Goal: Task Accomplishment & Management: Complete application form

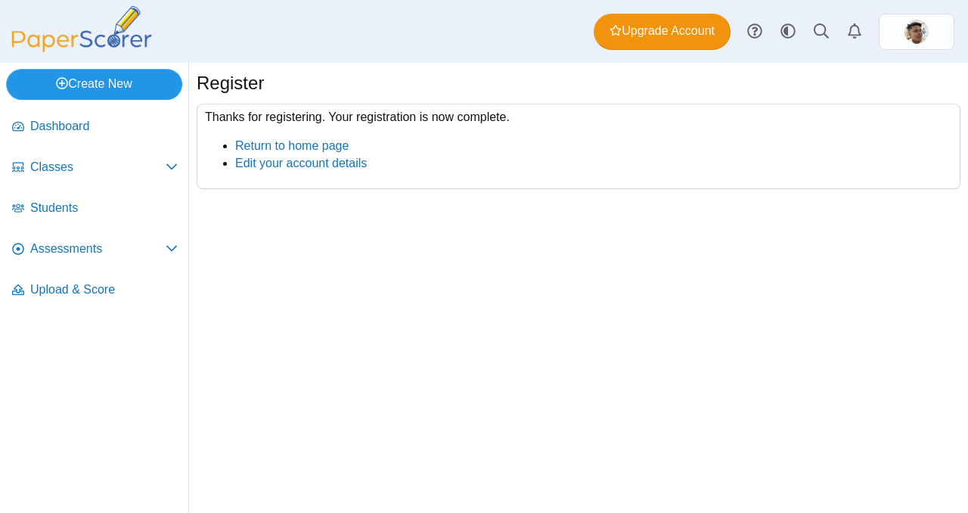
click at [109, 82] on link "Create New" at bounding box center [94, 84] width 176 height 30
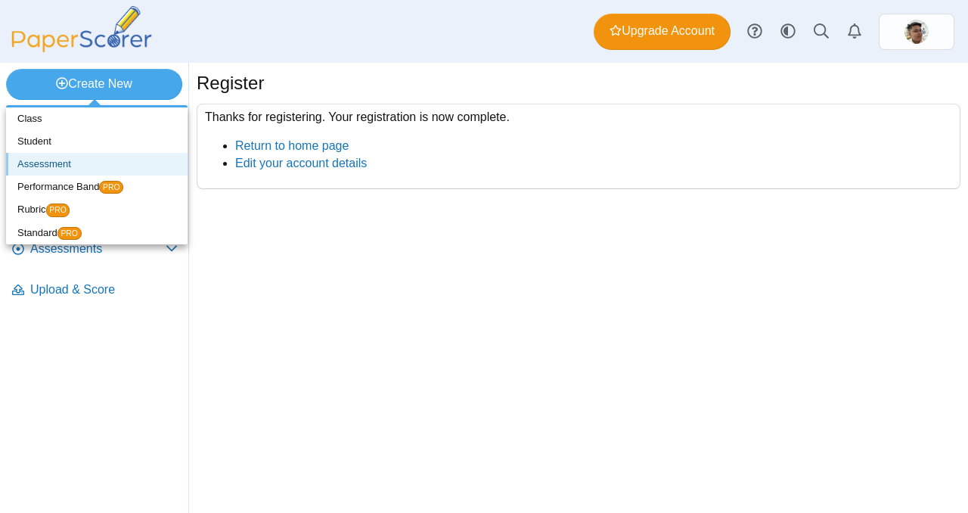
click at [79, 163] on link "Assessment" at bounding box center [96, 164] width 181 height 23
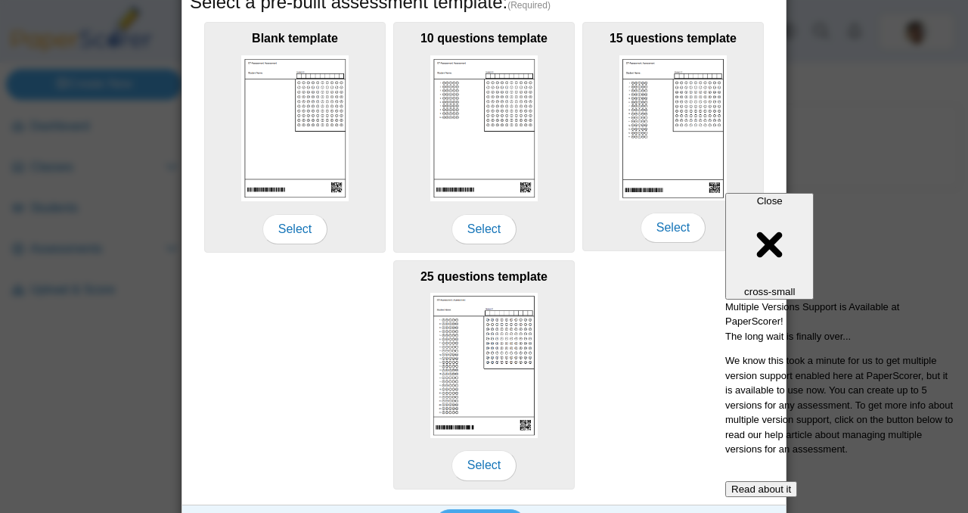
scroll to position [319, 0]
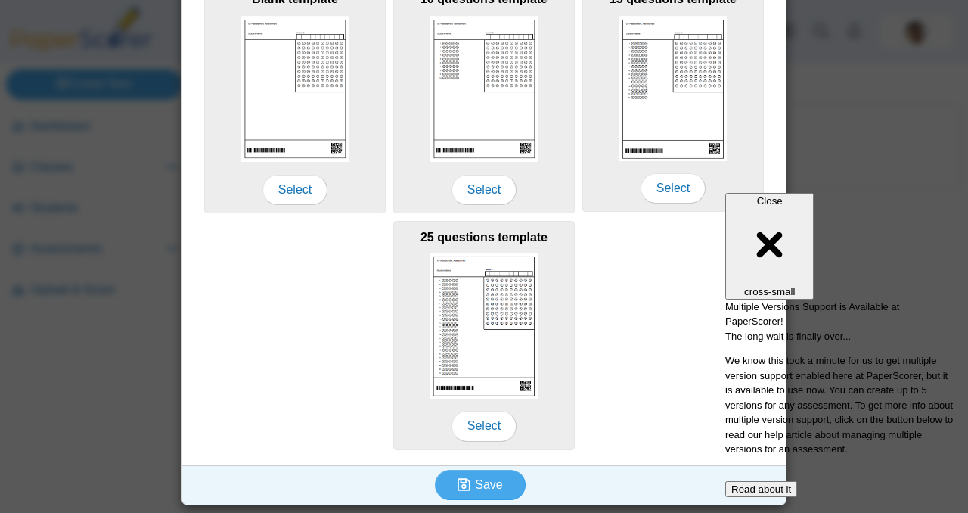
click at [807, 195] on div "Close cross-small" at bounding box center [769, 245] width 76 height 101
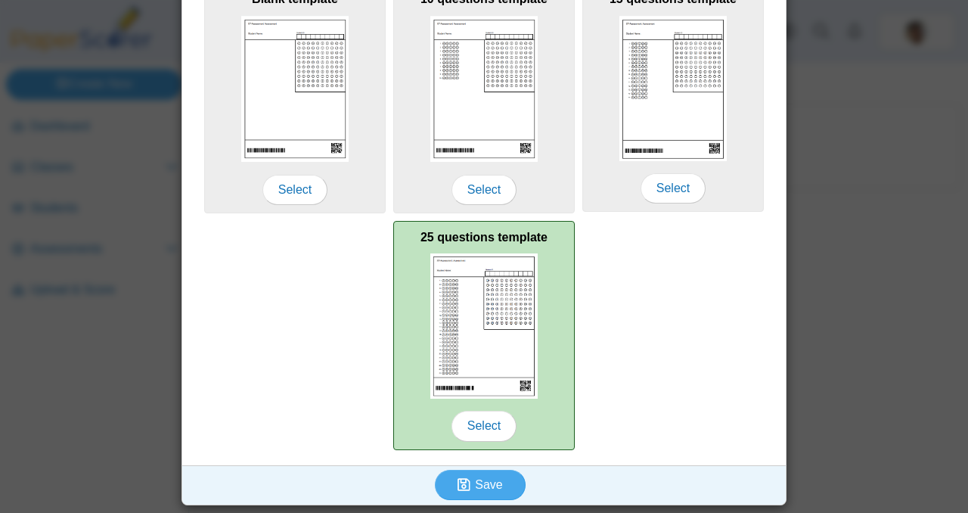
click at [478, 300] on img at bounding box center [483, 325] width 107 height 145
click at [491, 311] on img at bounding box center [483, 325] width 107 height 145
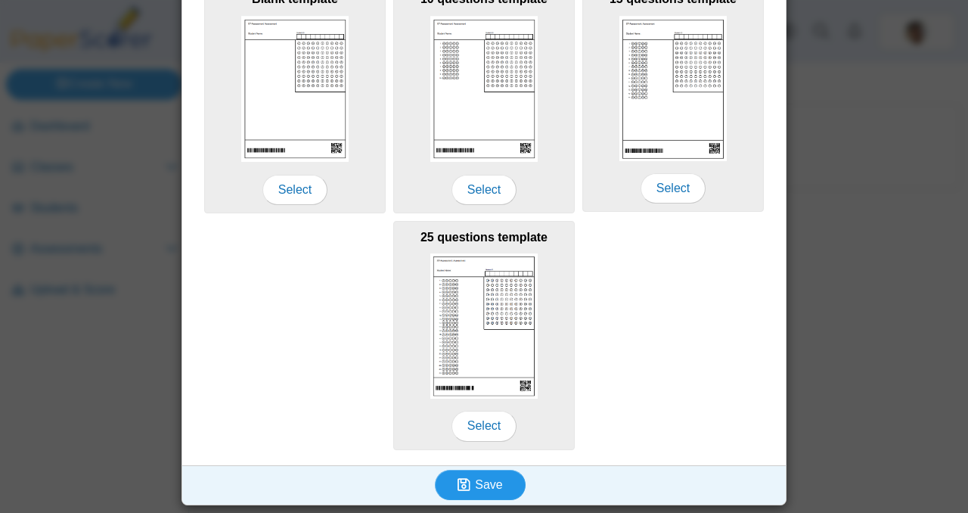
click at [470, 489] on use "submit" at bounding box center [463, 484] width 13 height 13
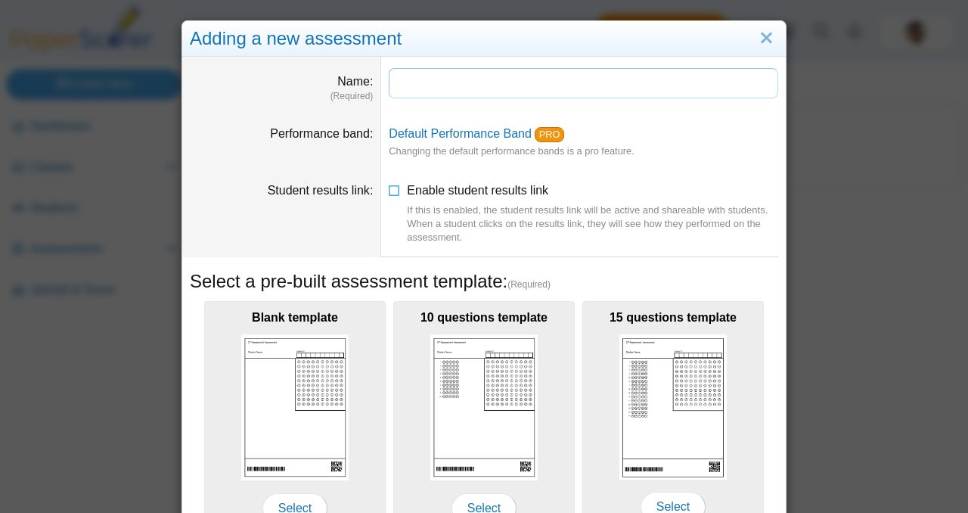
click at [441, 73] on input "Name" at bounding box center [583, 83] width 389 height 30
type input "**********"
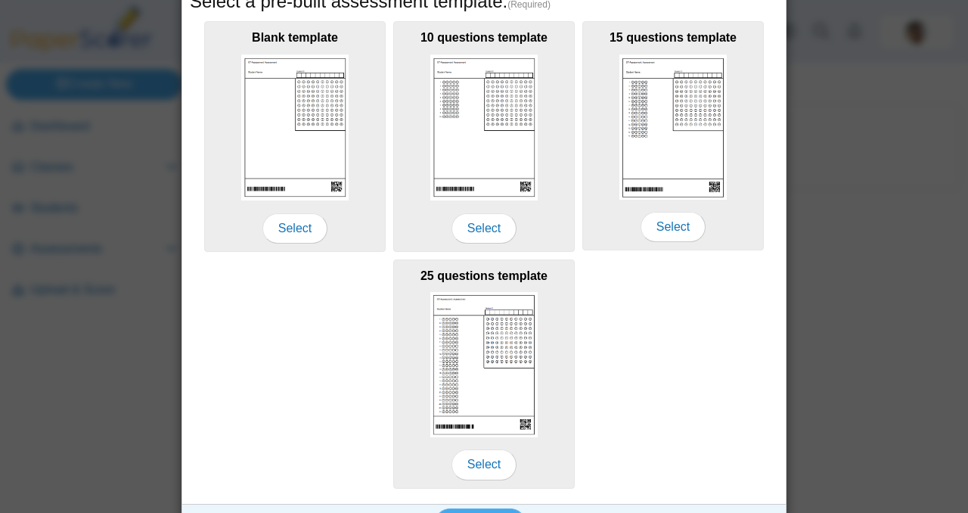
scroll to position [279, 0]
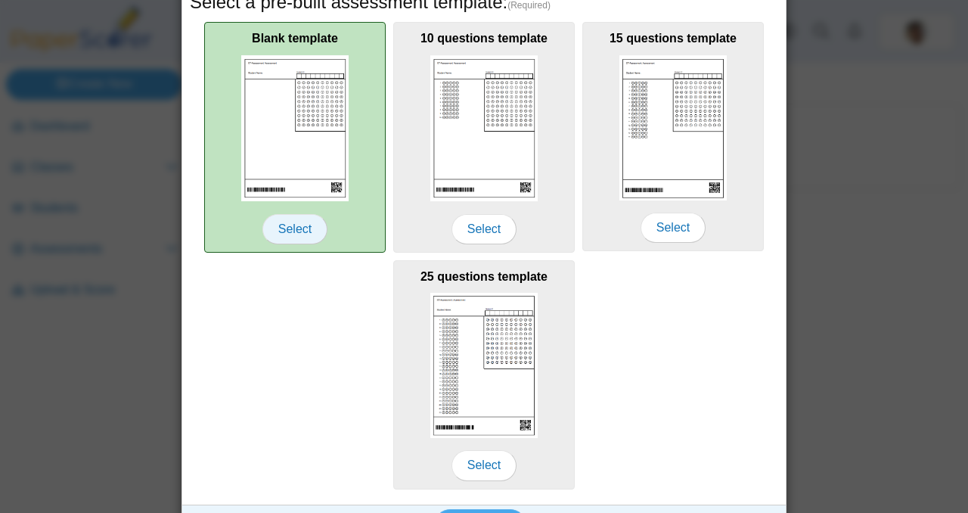
click at [302, 237] on span "Select" at bounding box center [294, 229] width 65 height 30
click at [299, 230] on span "Select" at bounding box center [294, 229] width 65 height 30
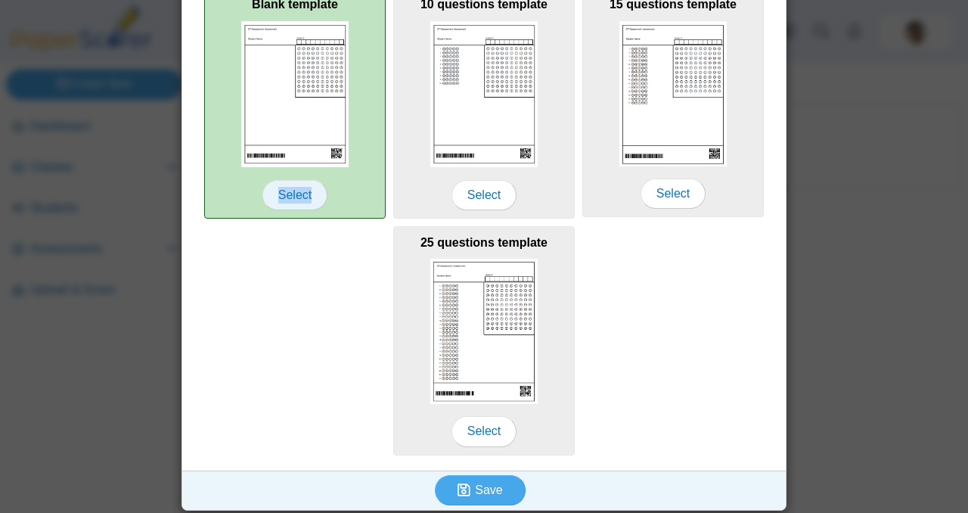
scroll to position [319, 0]
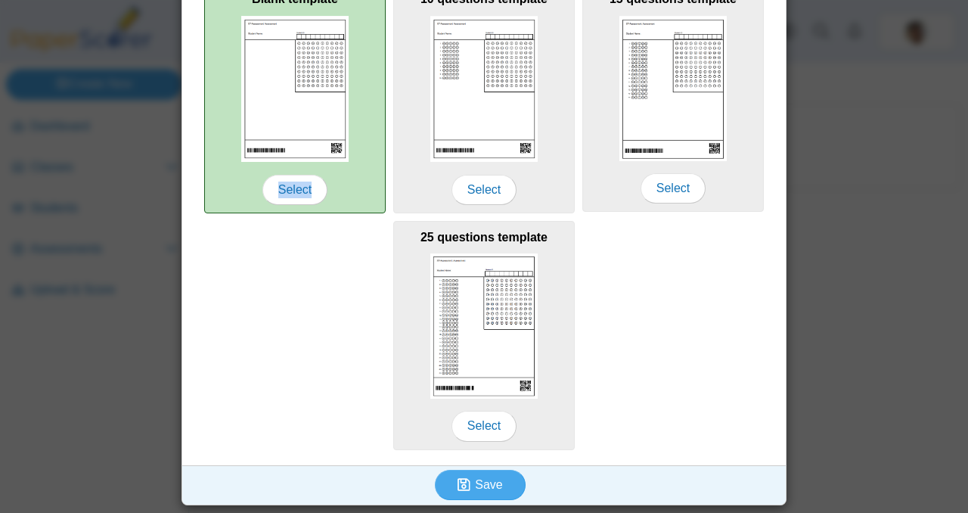
click at [277, 77] on img at bounding box center [294, 89] width 107 height 146
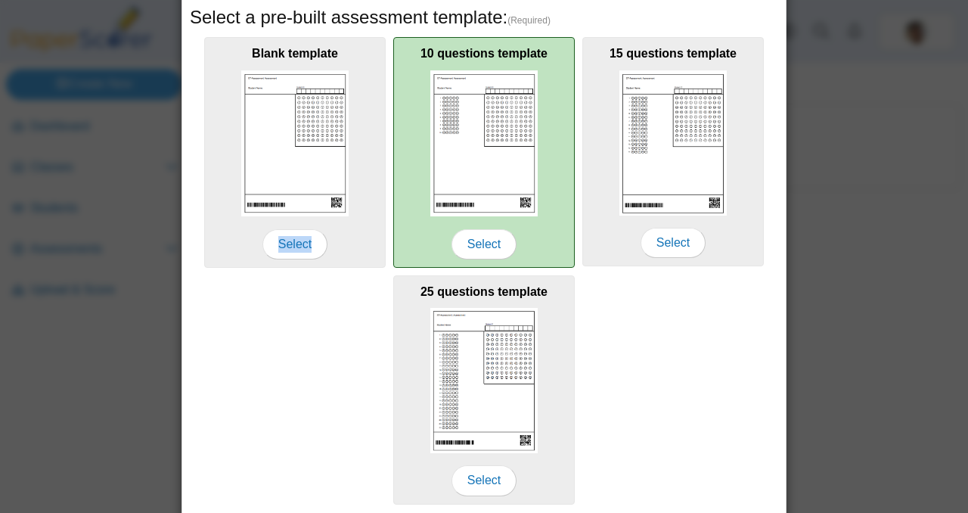
scroll to position [263, 0]
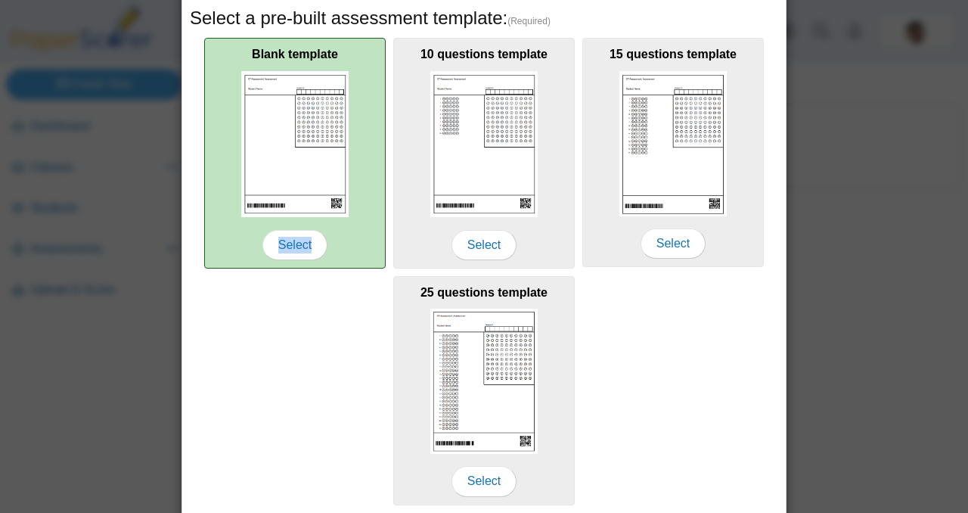
click at [305, 136] on img at bounding box center [294, 144] width 107 height 146
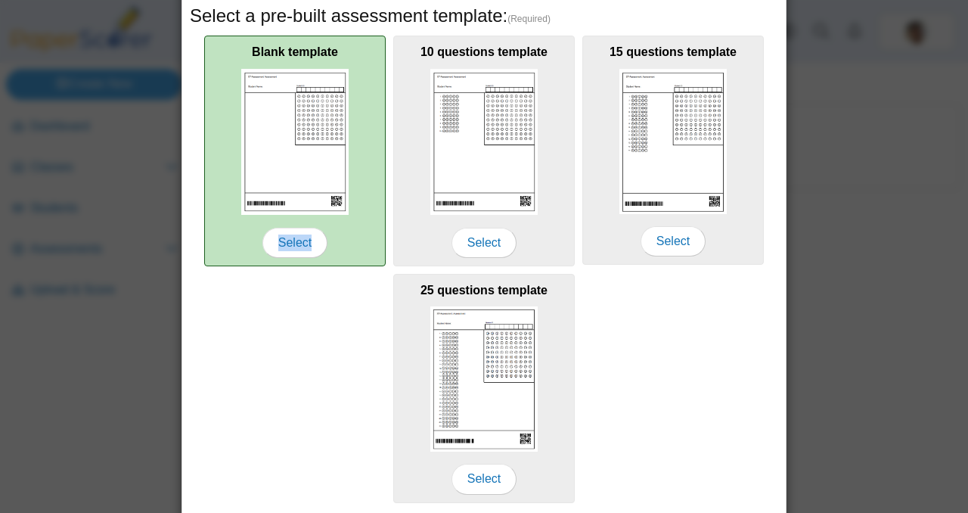
scroll to position [319, 0]
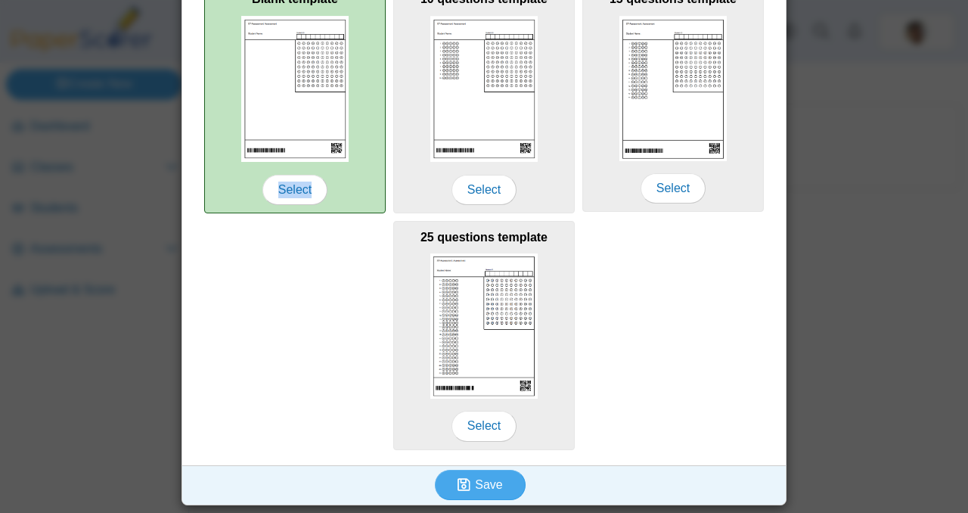
click at [336, 141] on img at bounding box center [294, 89] width 107 height 146
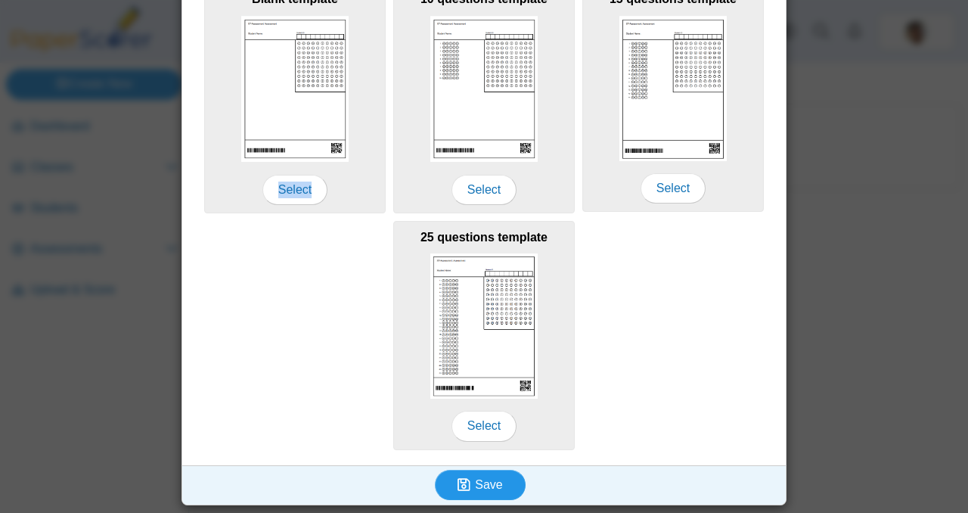
click at [474, 494] on button "Save" at bounding box center [480, 485] width 91 height 30
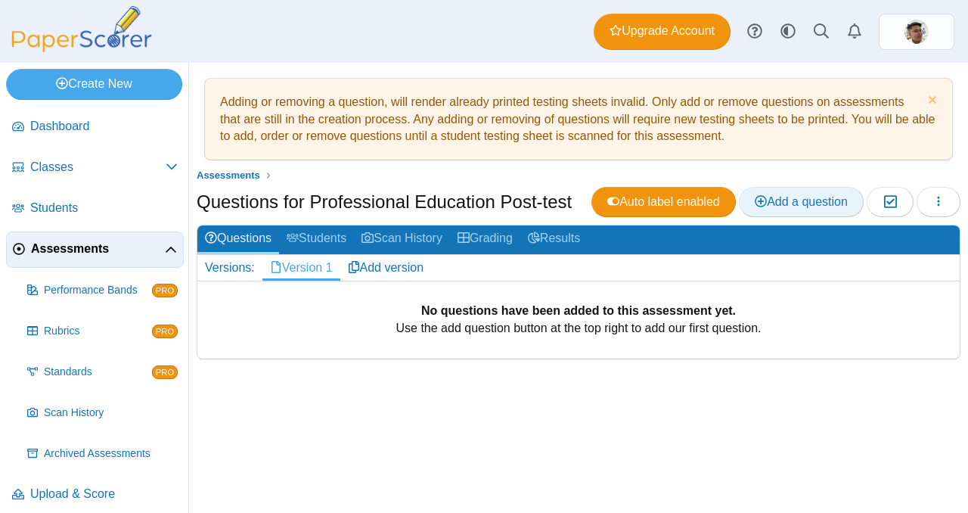
click at [783, 206] on span "Add a question" at bounding box center [801, 201] width 93 height 13
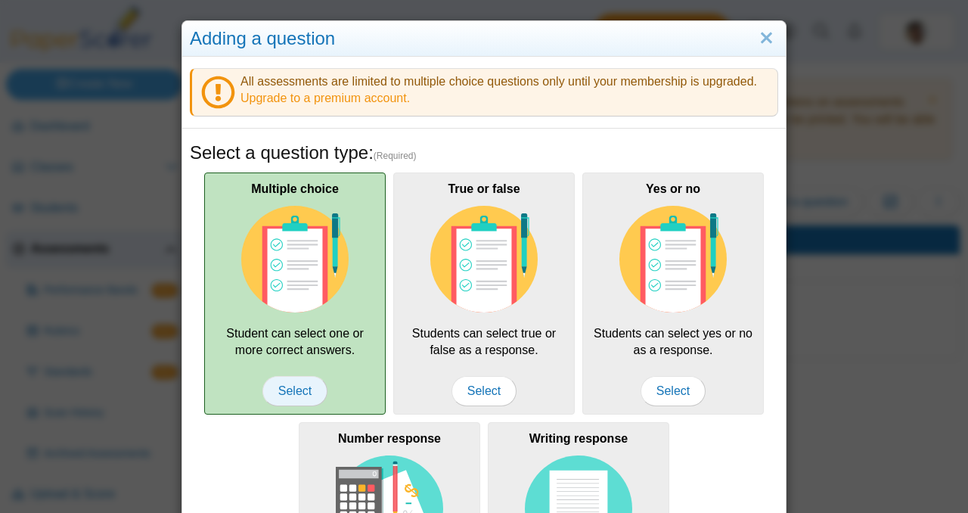
click at [296, 396] on span "Select" at bounding box center [294, 391] width 65 height 30
click at [312, 346] on div "Multiple choice Student can select one or more correct answers. Select" at bounding box center [294, 293] width 181 height 242
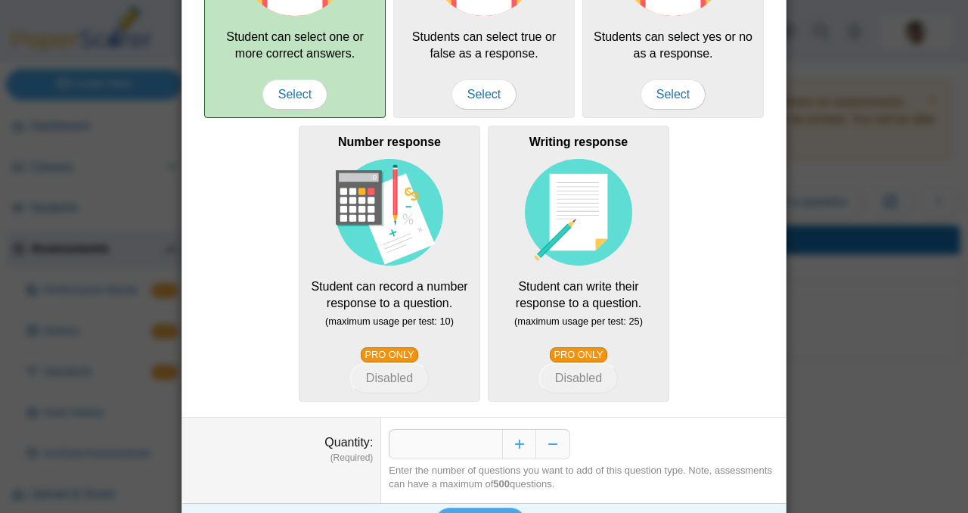
scroll to position [334, 0]
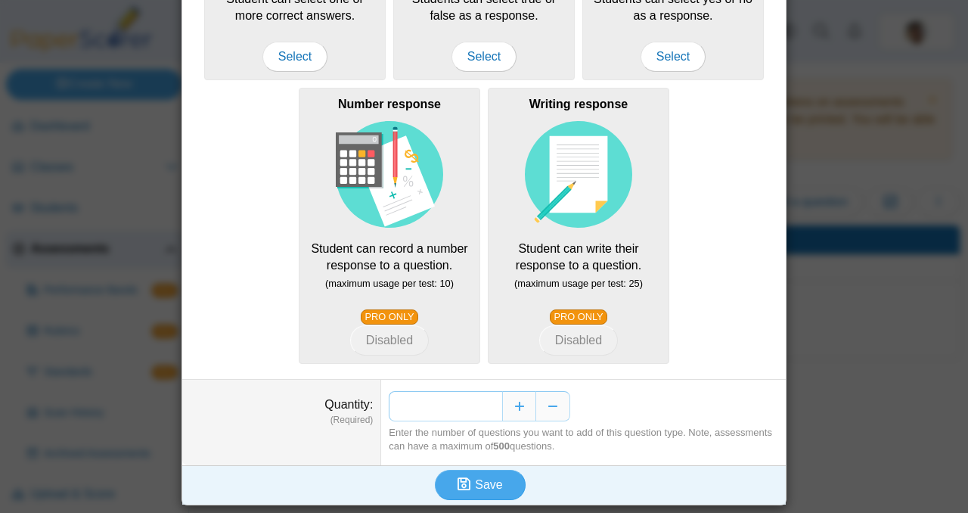
click at [497, 409] on input "*" at bounding box center [445, 406] width 113 height 30
type input "*"
type input "***"
click at [478, 492] on button "Save" at bounding box center [480, 485] width 91 height 30
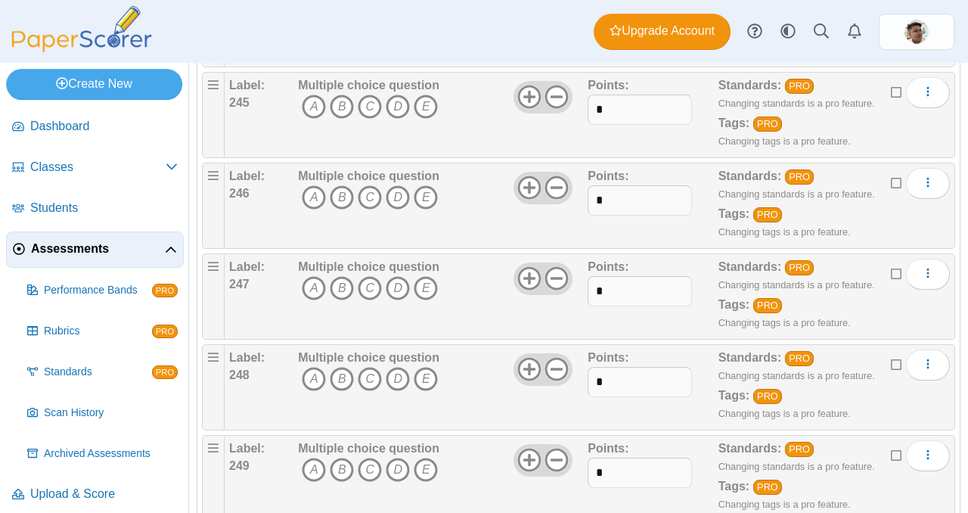
scroll to position [22503, 0]
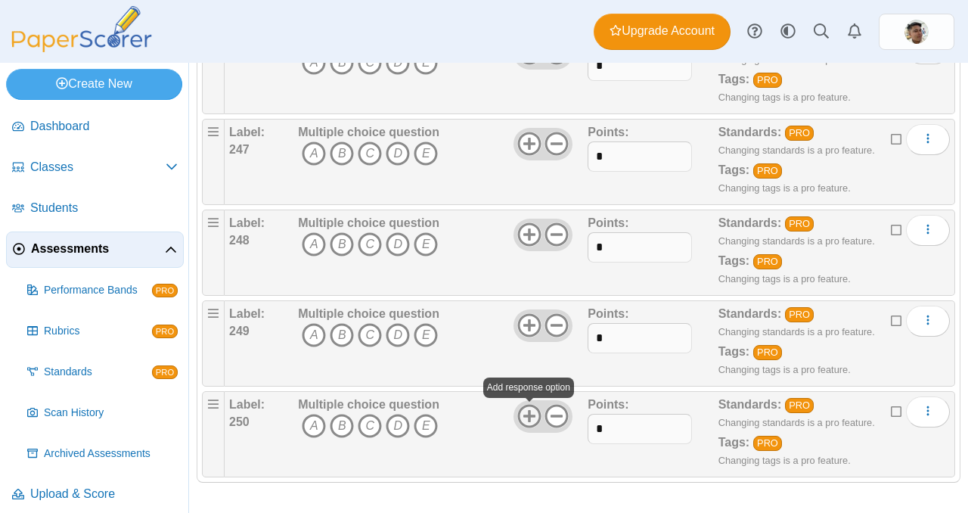
click at [531, 417] on icon at bounding box center [529, 416] width 24 height 24
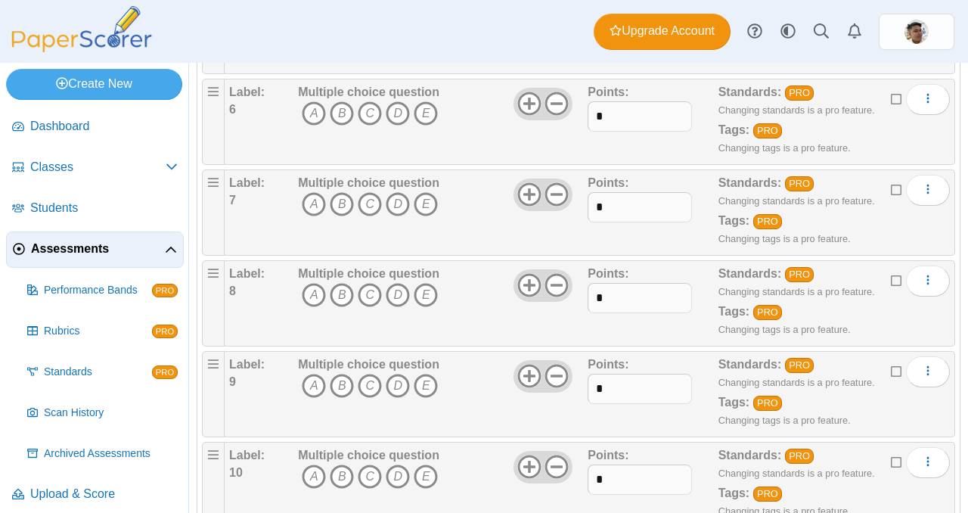
scroll to position [0, 0]
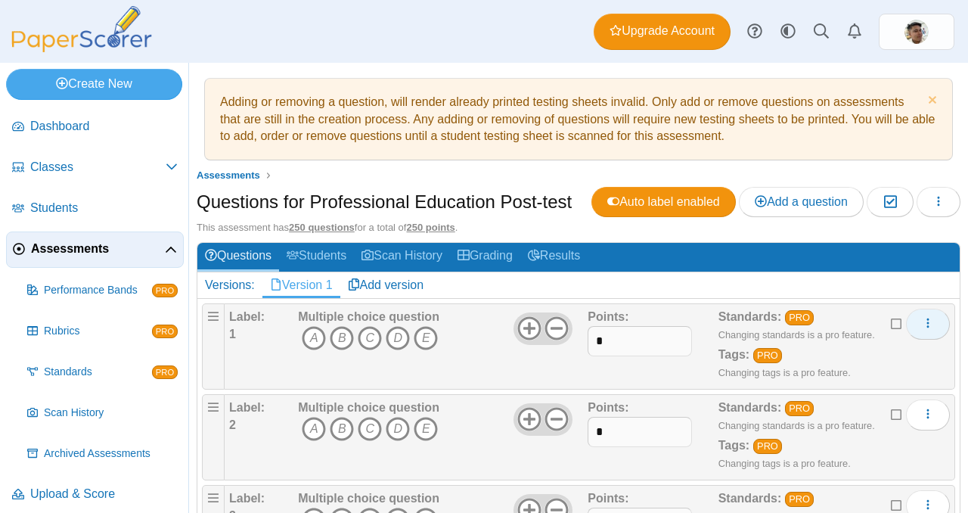
click at [928, 321] on use "More options" at bounding box center [928, 323] width 2 height 10
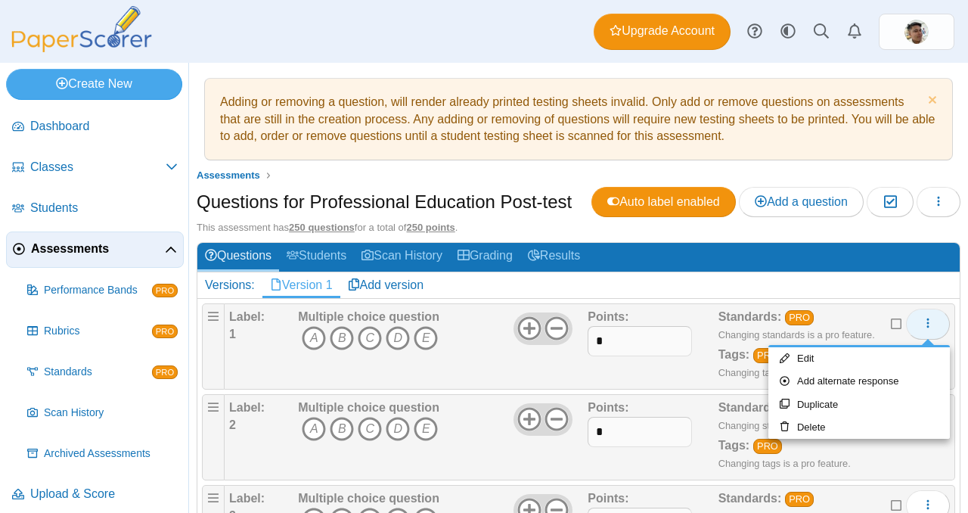
click at [928, 321] on use "More options" at bounding box center [928, 323] width 2 height 10
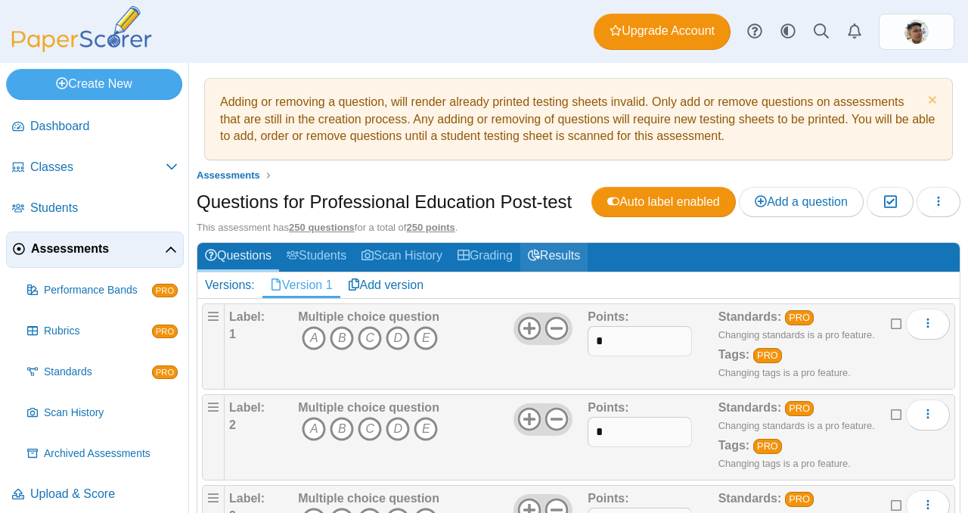
click at [556, 253] on link "Results" at bounding box center [553, 257] width 67 height 28
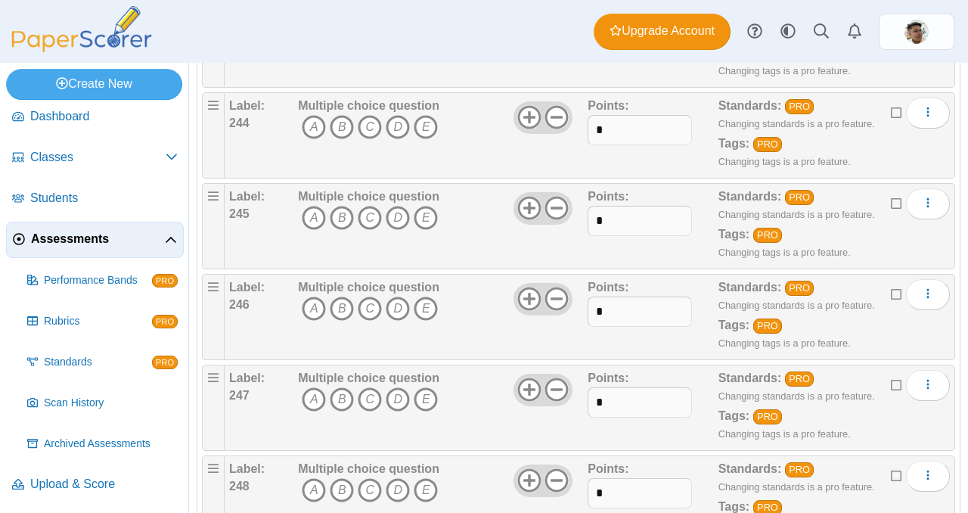
scroll to position [22503, 0]
